Goal: Information Seeking & Learning: Understand process/instructions

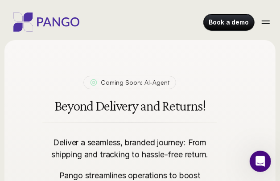
click at [266, 16] on div at bounding box center [265, 22] width 14 height 14
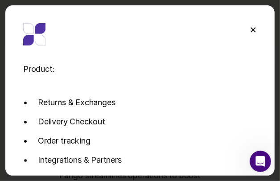
click at [279, 1] on div "Product: Returns & Exchanges Delivery Checkout Order tracking Integrations & Pa…" at bounding box center [140, 90] width 280 height 181
click at [253, 30] on div at bounding box center [252, 29] width 5 height 5
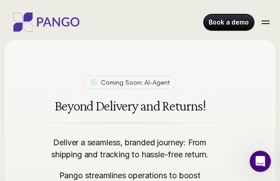
click at [262, 25] on div at bounding box center [265, 22] width 14 height 14
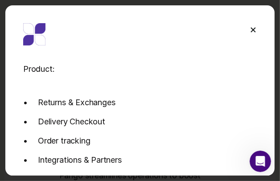
click at [198, 46] on div "Product: Returns & Exchanges Delivery Checkout Order tracking Integrations & Pa…" at bounding box center [139, 90] width 269 height 170
click at [91, 108] on p "Returns & Exchanges" at bounding box center [77, 102] width 78 height 12
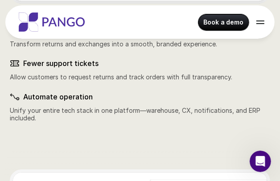
scroll to position [935, 0]
